Goal: Task Accomplishment & Management: Use online tool/utility

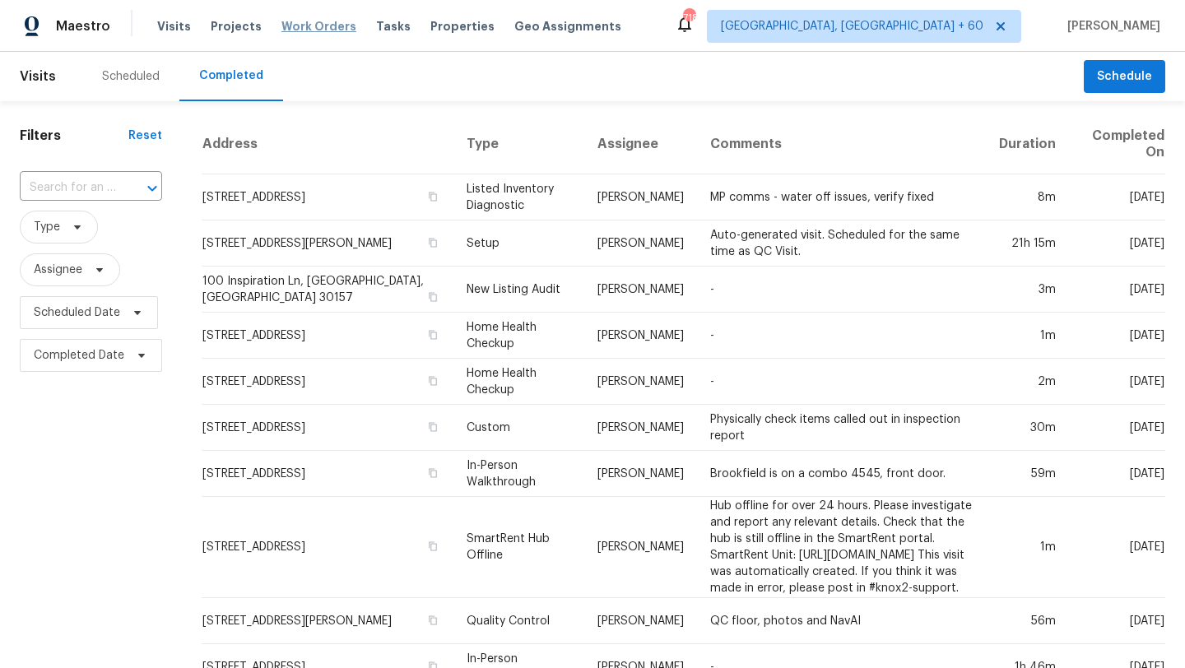
click at [287, 32] on span "Work Orders" at bounding box center [318, 26] width 75 height 16
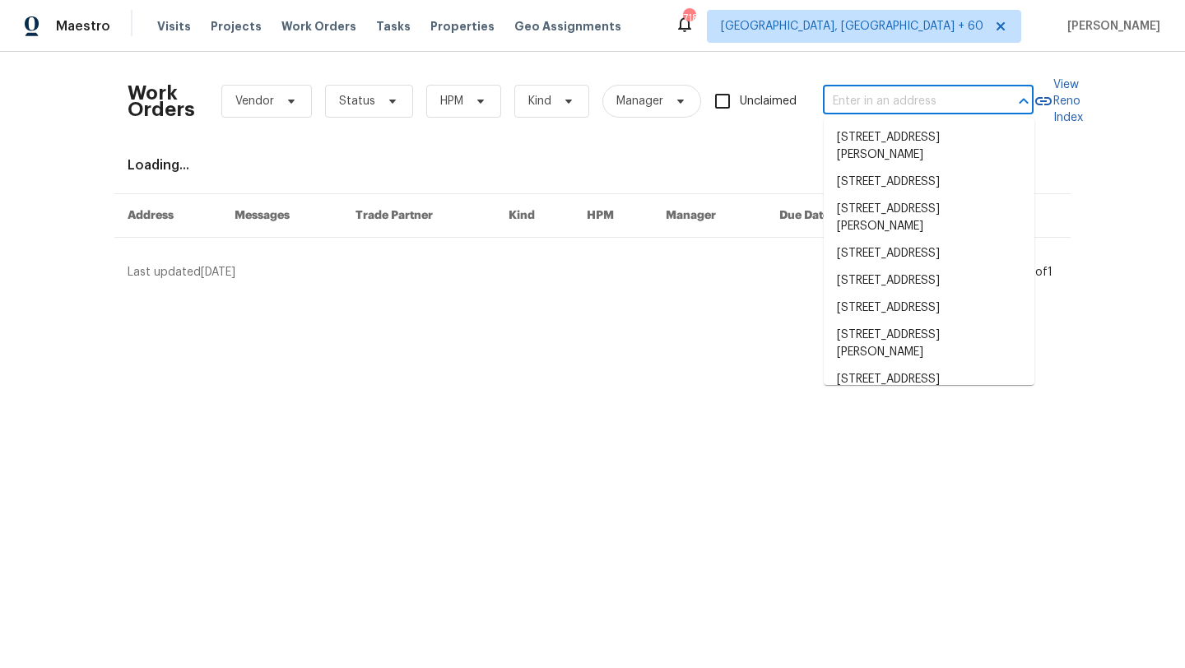
click at [874, 104] on input "text" at bounding box center [905, 102] width 165 height 26
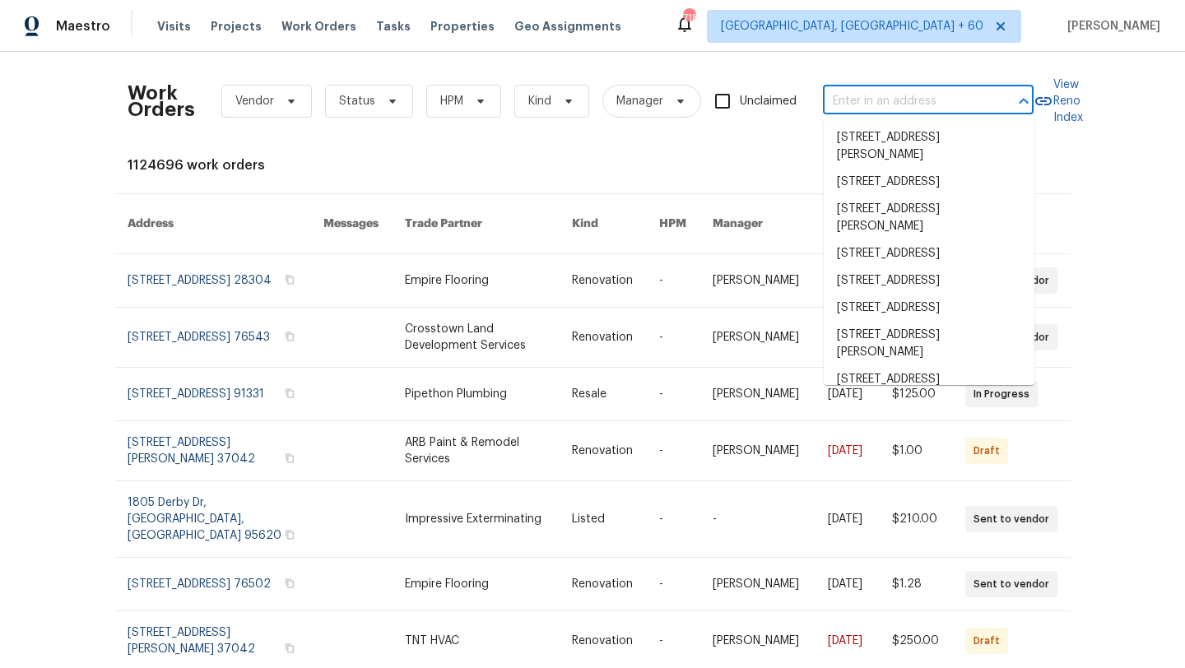
paste input "JYHMWJQ4Z7B8"
type input "JYHMWJQ4Z7B8"
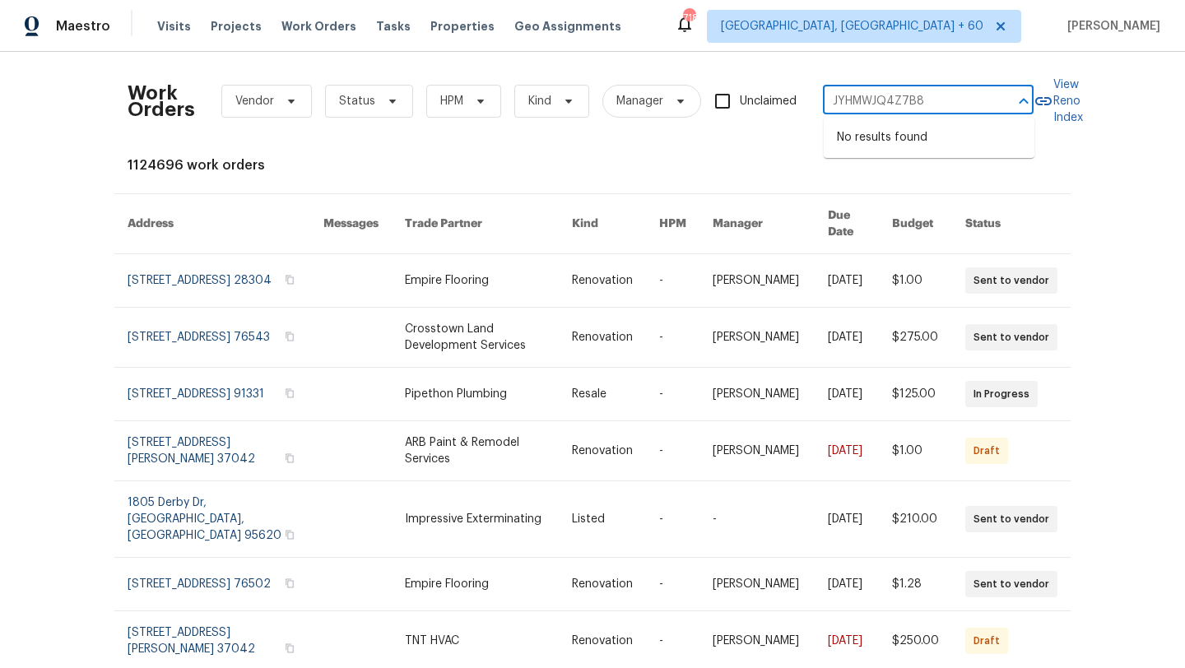
drag, startPoint x: 929, startPoint y: 97, endPoint x: 791, endPoint y: 97, distance: 137.4
click at [791, 97] on div "Work Orders Vendor Status HPM Kind Manager Unclaimed JYHMWJQ4Z7B8 ​" at bounding box center [581, 101] width 906 height 72
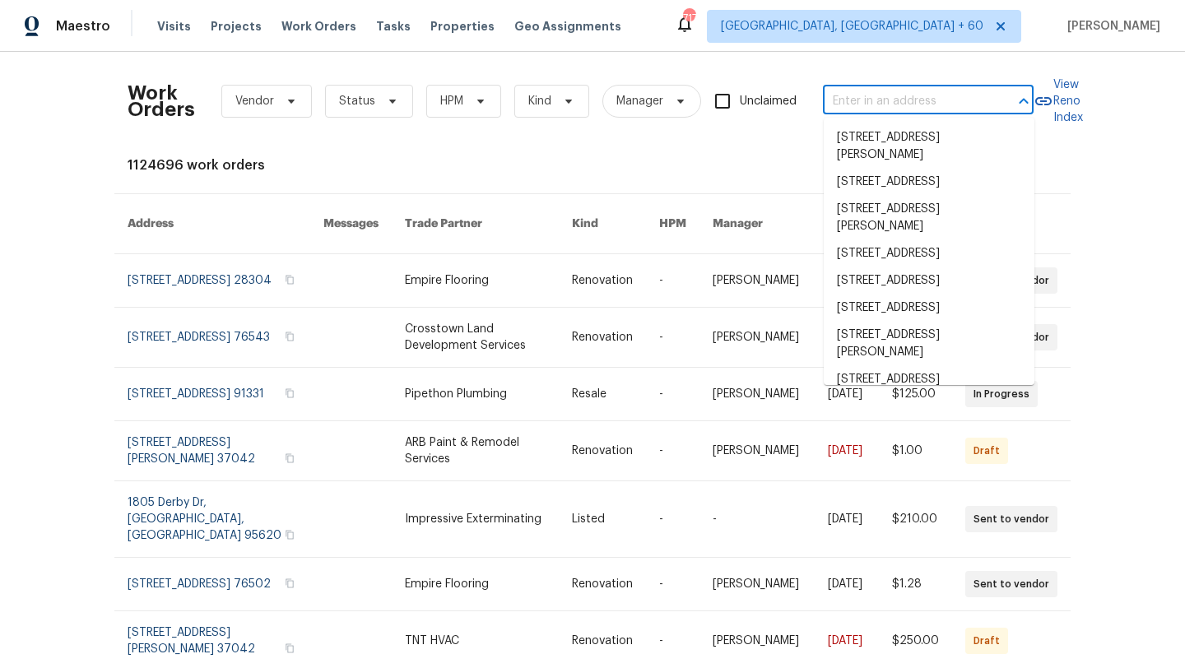
paste input "[STREET_ADDRESS] 1"
click at [861, 106] on input "text" at bounding box center [905, 102] width 165 height 26
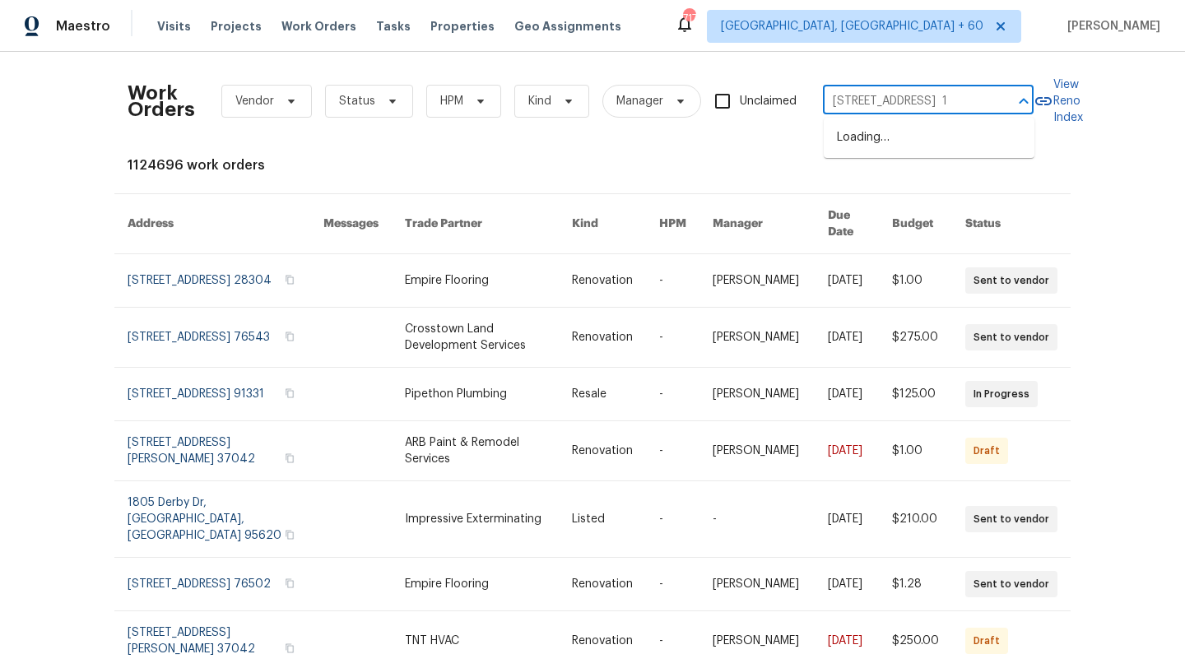
scroll to position [0, 172]
click at [1003, 100] on div at bounding box center [1011, 101] width 43 height 23
click at [934, 105] on input "[STREET_ADDRESS] 1" at bounding box center [905, 102] width 165 height 26
drag, startPoint x: 934, startPoint y: 104, endPoint x: 1006, endPoint y: 104, distance: 71.6
click at [1006, 104] on div "[STREET_ADDRESS] 1 ​" at bounding box center [928, 102] width 211 height 26
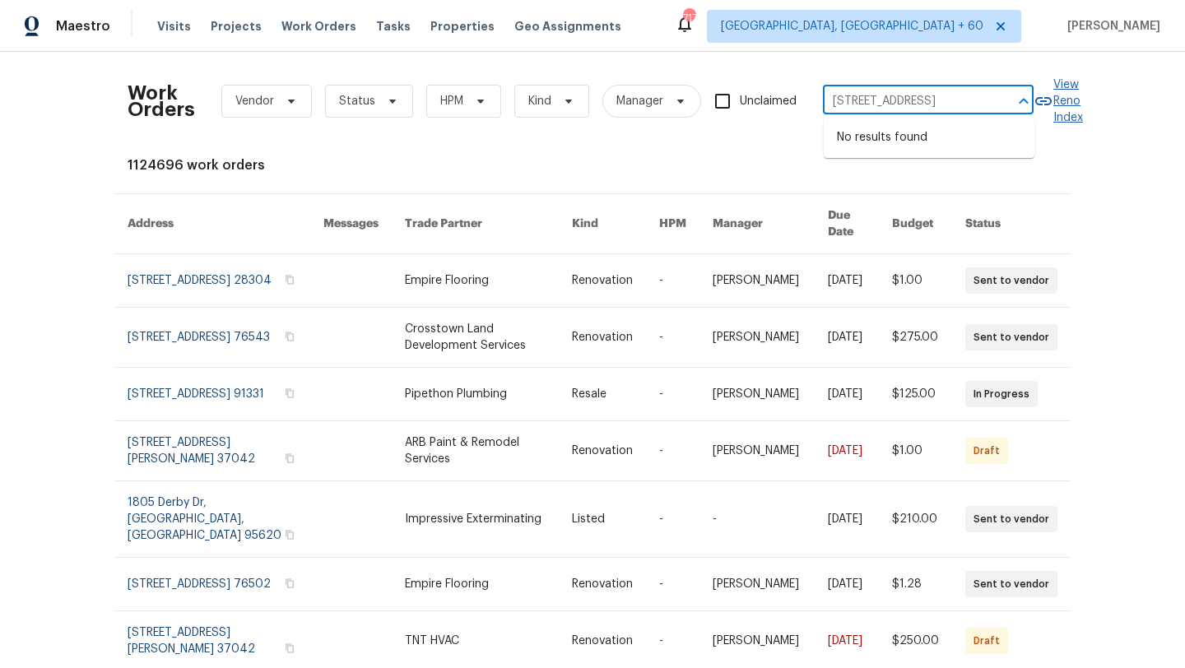
scroll to position [0, 113]
drag, startPoint x: 967, startPoint y: 100, endPoint x: 1052, endPoint y: 100, distance: 85.5
click at [1052, 100] on div "Work Orders Vendor Status HPM Kind Manager Unclaimed [STREET_ADDRESS] ​ View Re…" at bounding box center [593, 101] width 930 height 72
type input "[STREET_ADDRESS]"
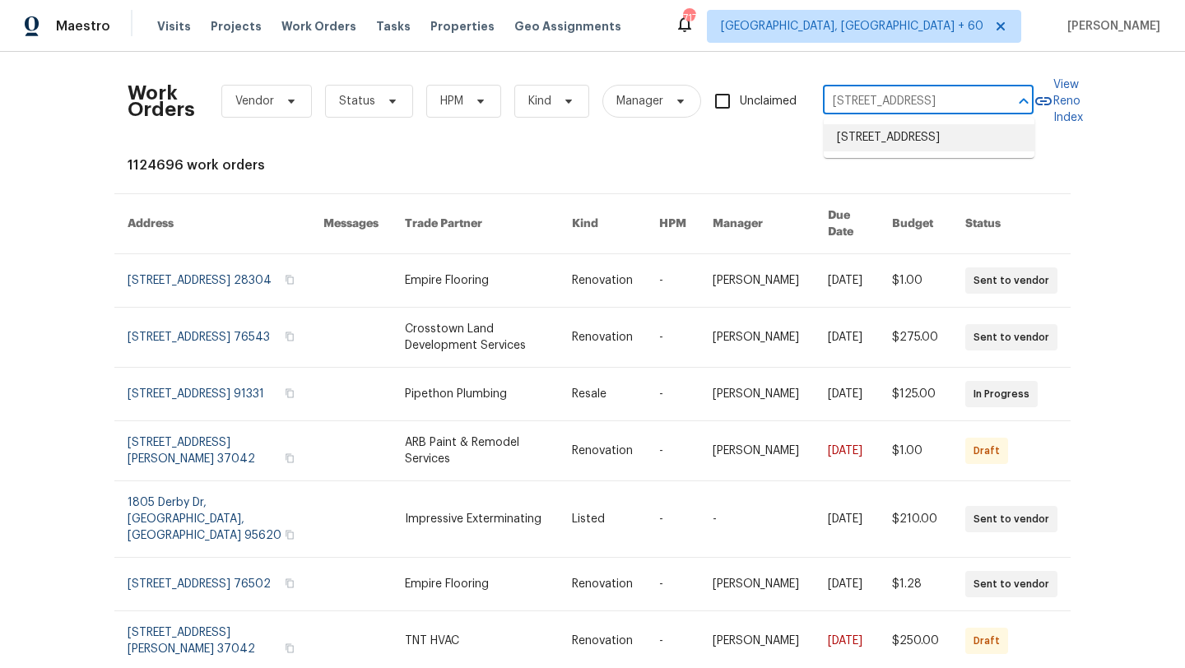
click at [976, 145] on li "[STREET_ADDRESS]" at bounding box center [928, 137] width 211 height 27
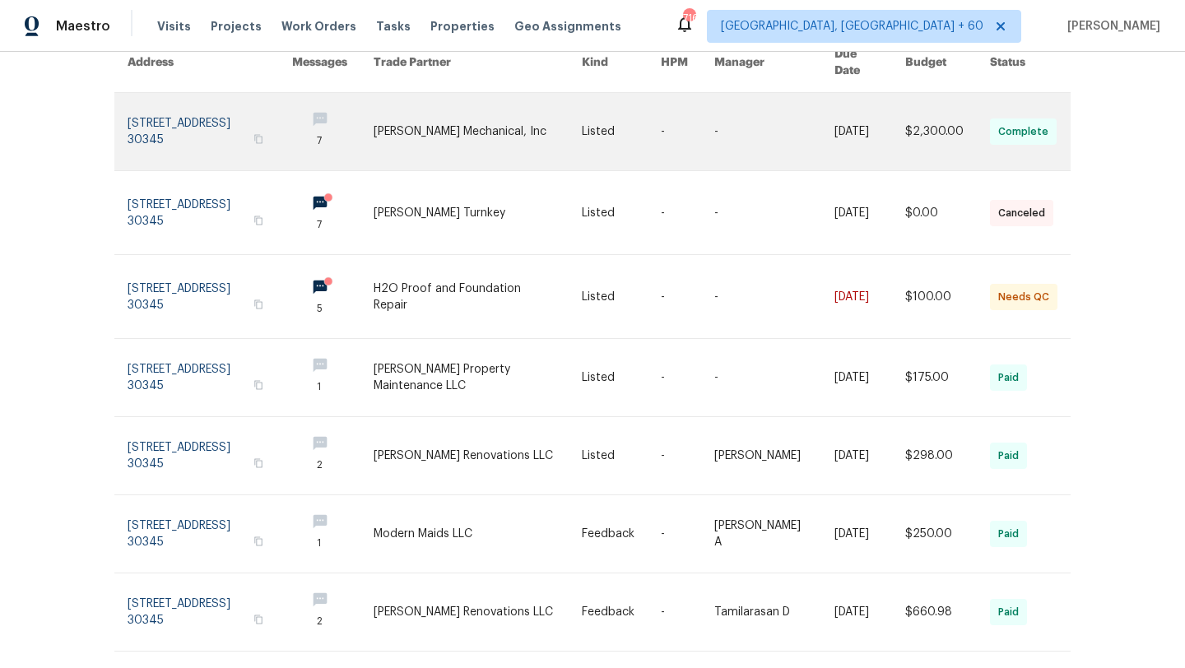
scroll to position [415, 0]
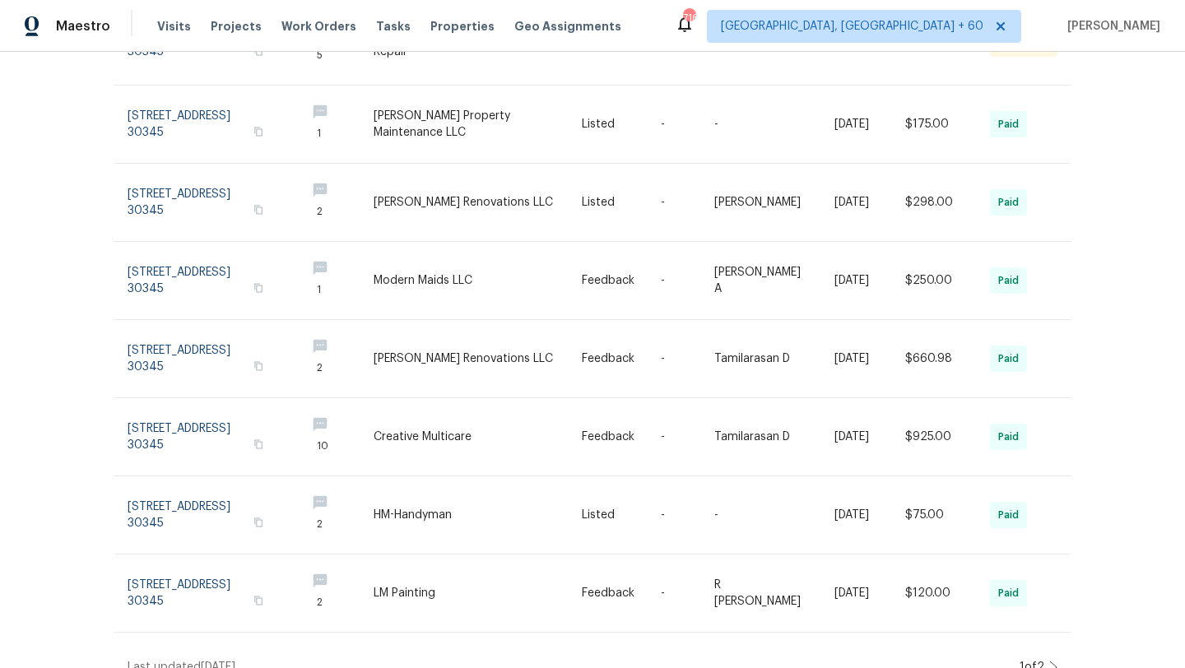
click at [1054, 661] on icon at bounding box center [1053, 667] width 8 height 13
